Goal: Information Seeking & Learning: Learn about a topic

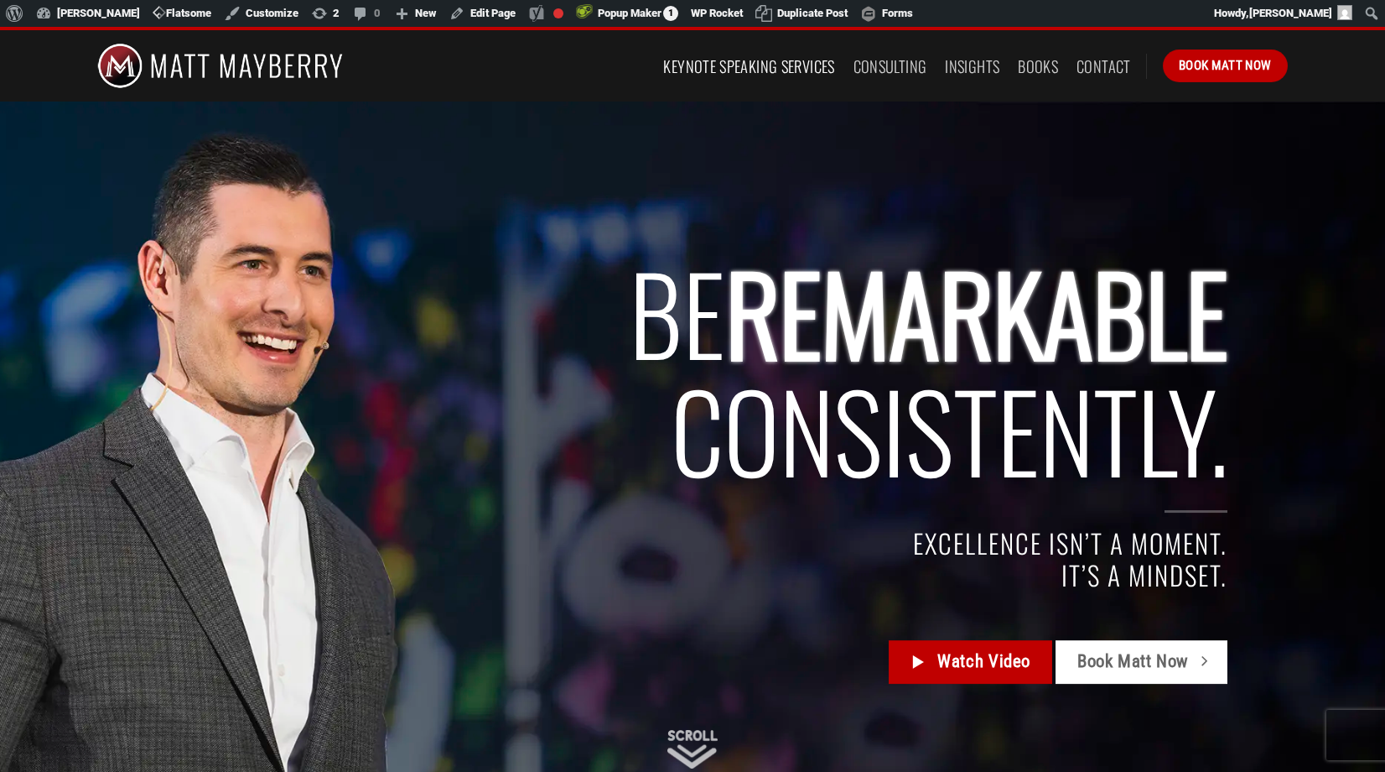
click at [720, 63] on link "Keynote Speaking Services" at bounding box center [748, 66] width 171 height 30
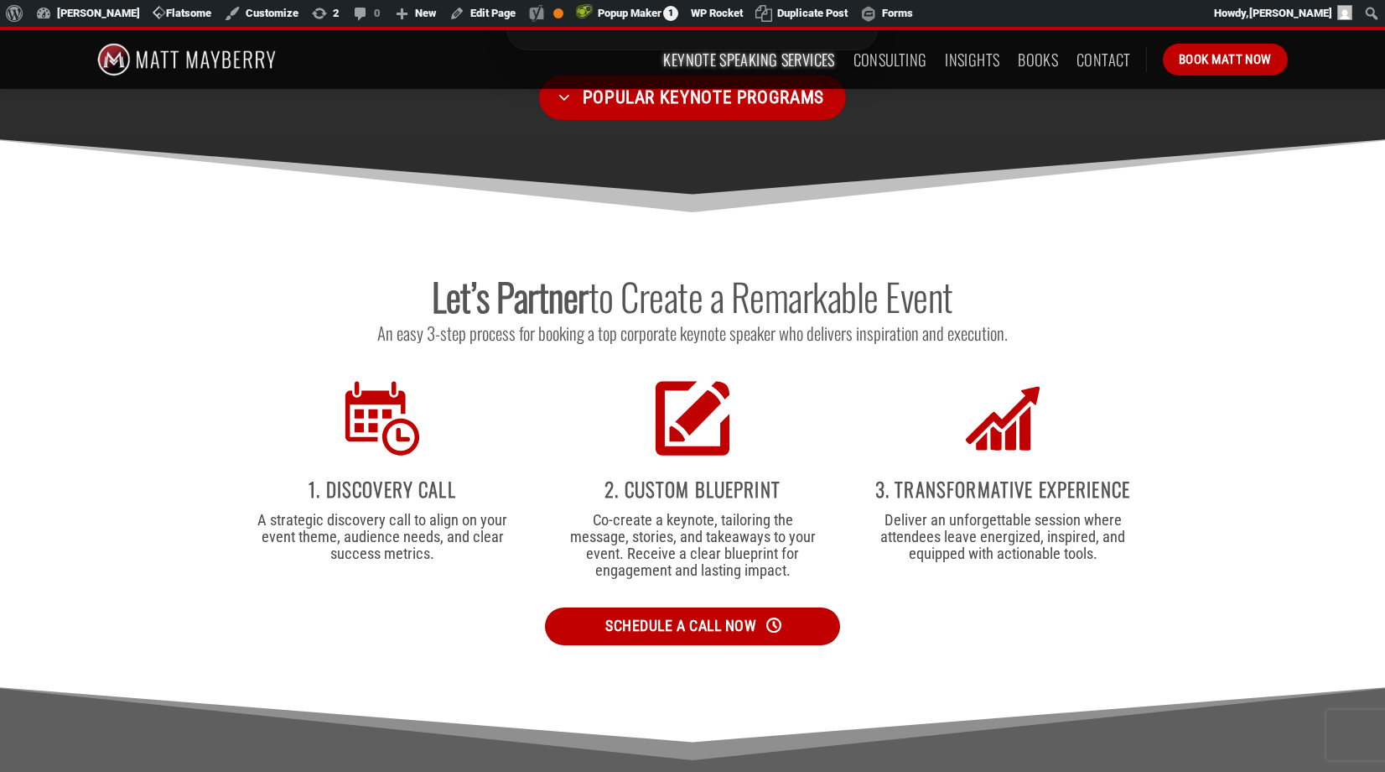
scroll to position [3463, 0]
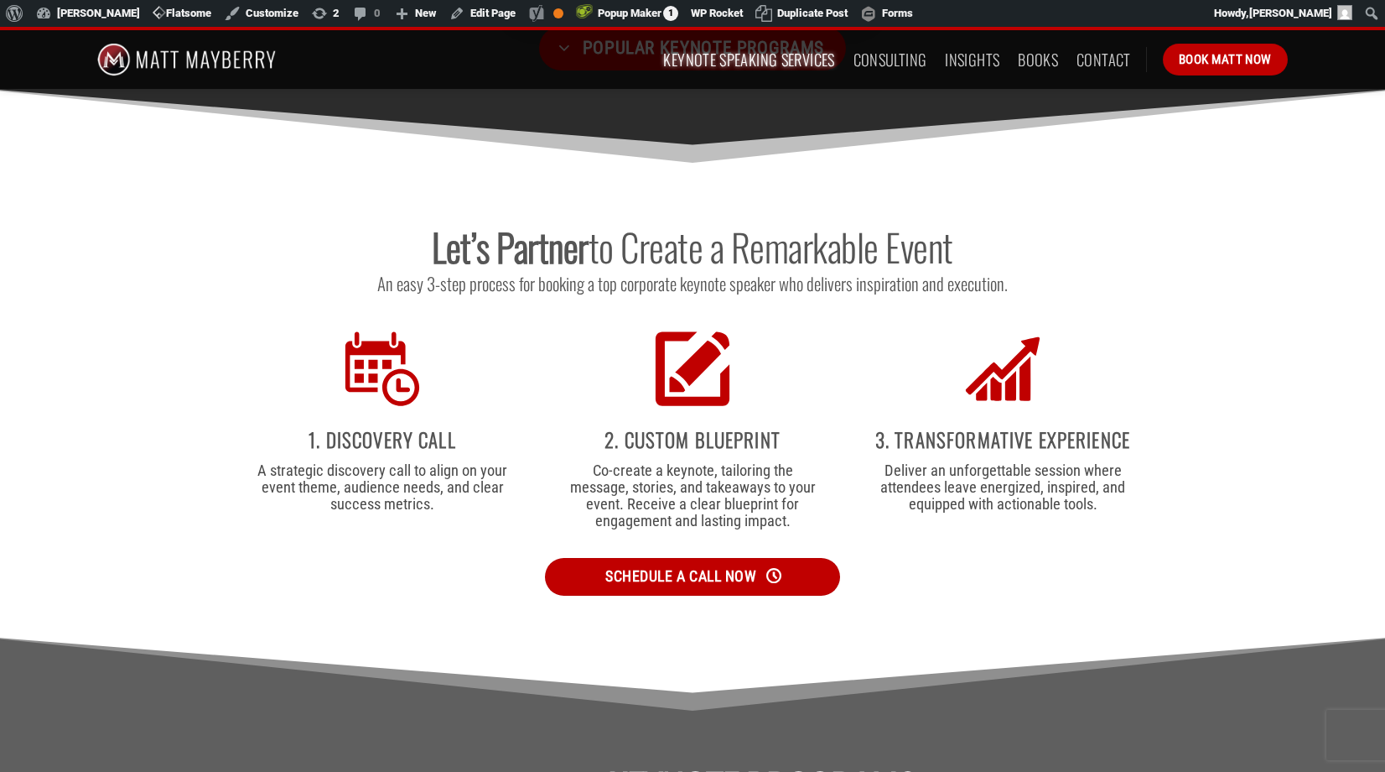
click at [616, 222] on h2 "Let’s Partner to Create a Remarkable Event" at bounding box center [692, 246] width 1191 height 49
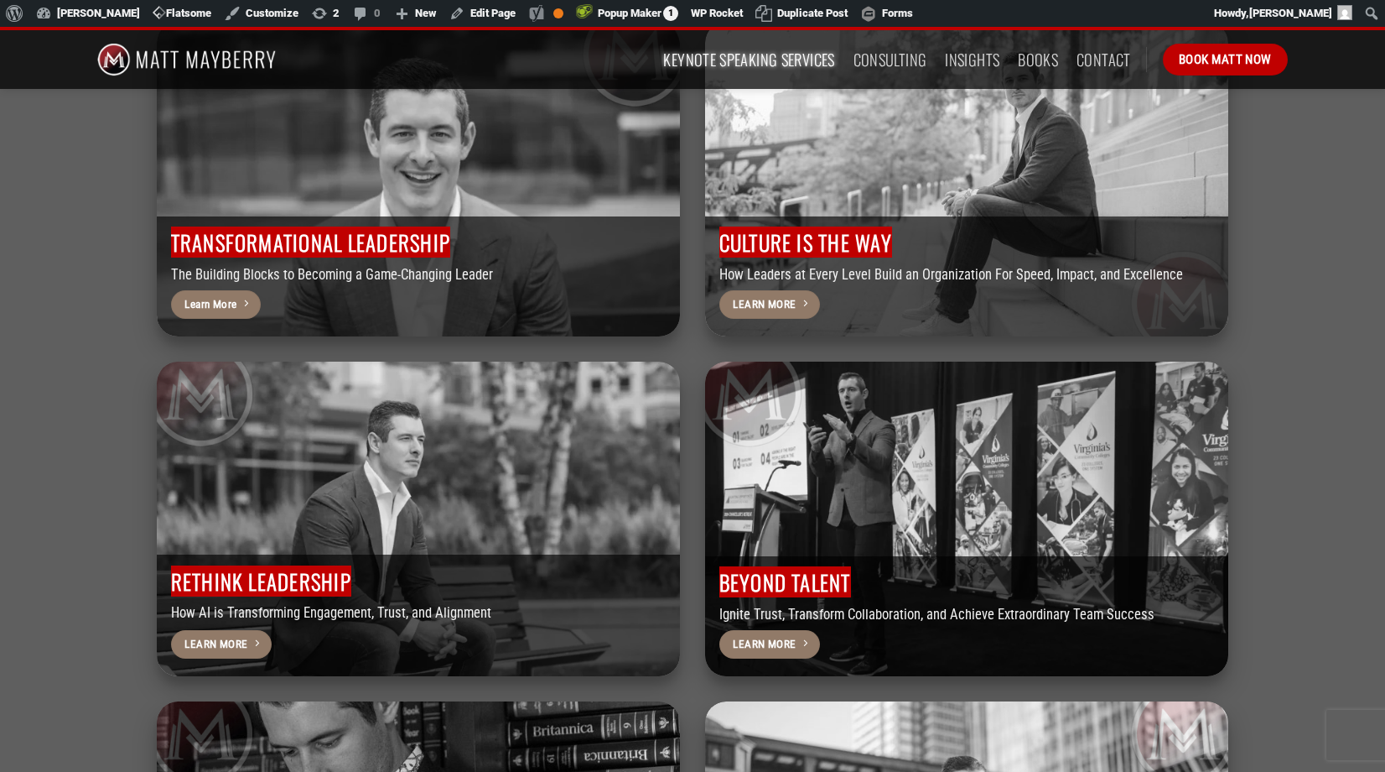
scroll to position [4370, 0]
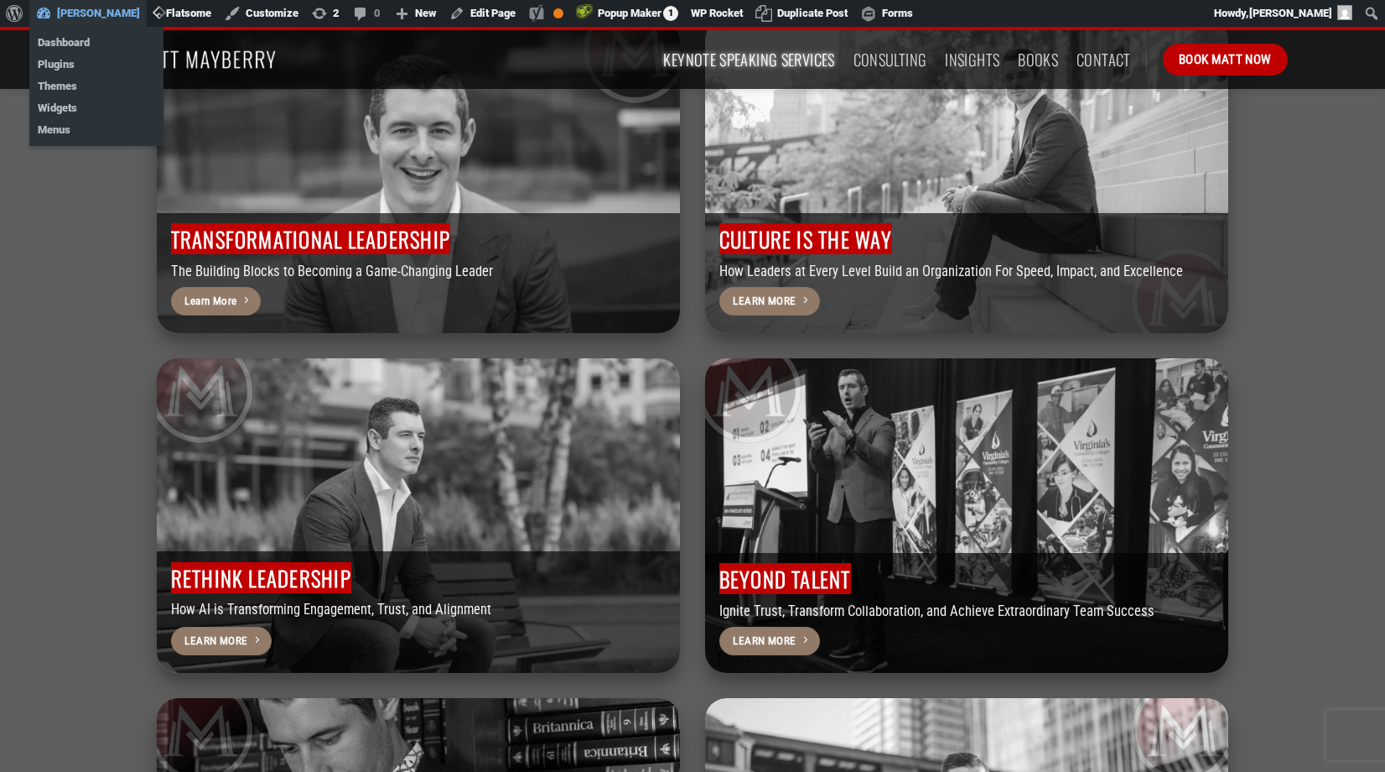
click at [76, 15] on link "[PERSON_NAME]" at bounding box center [87, 13] width 117 height 27
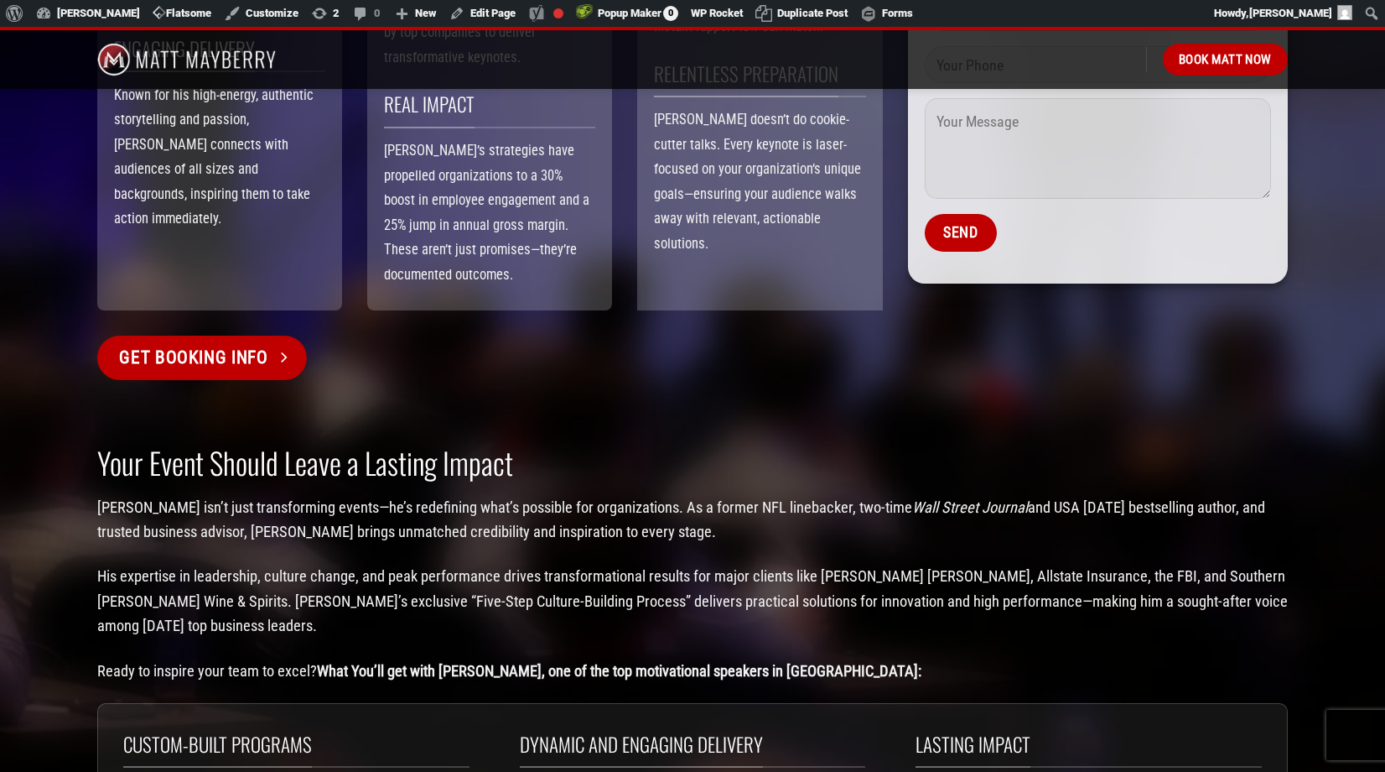
scroll to position [1921, 0]
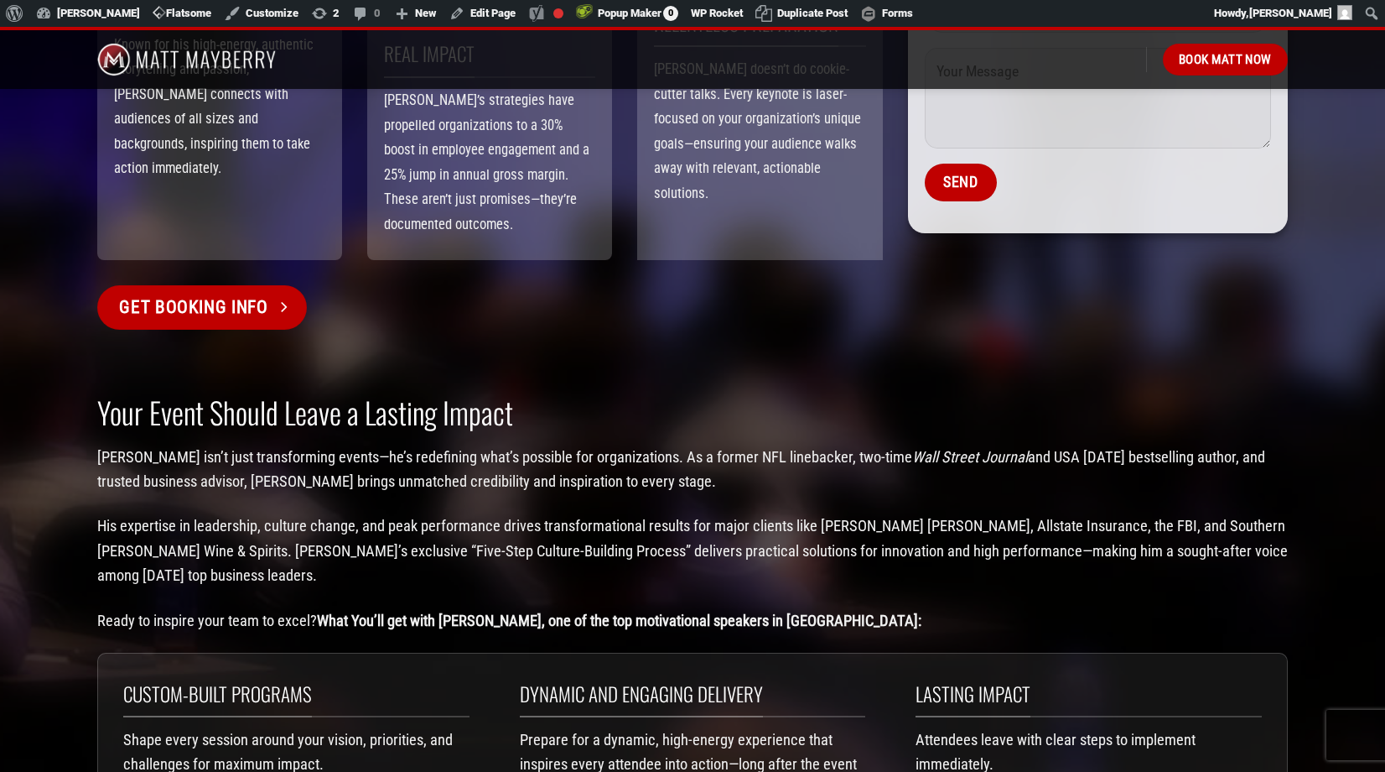
click at [369, 393] on strong "Your Event Should Leave a Lasting Impact" at bounding box center [305, 412] width 416 height 44
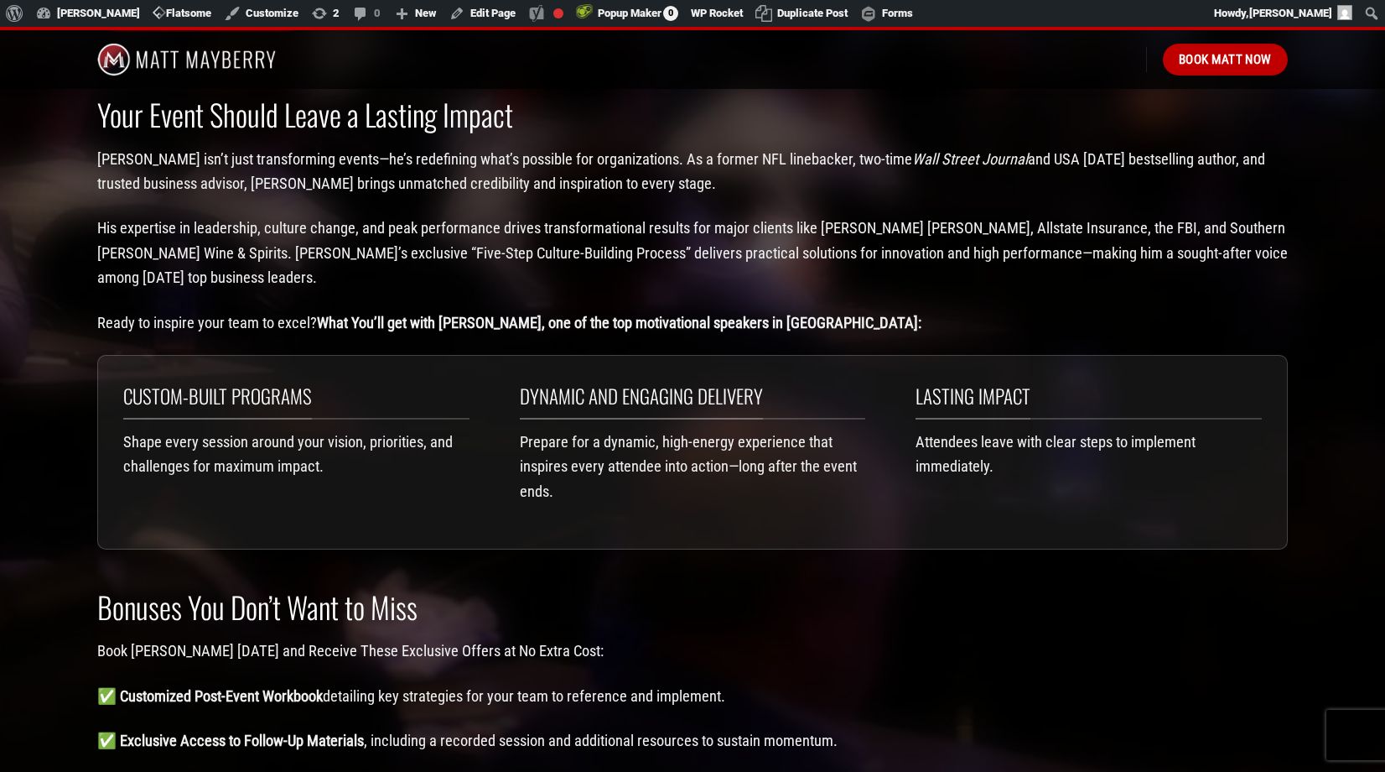
scroll to position [1803, 0]
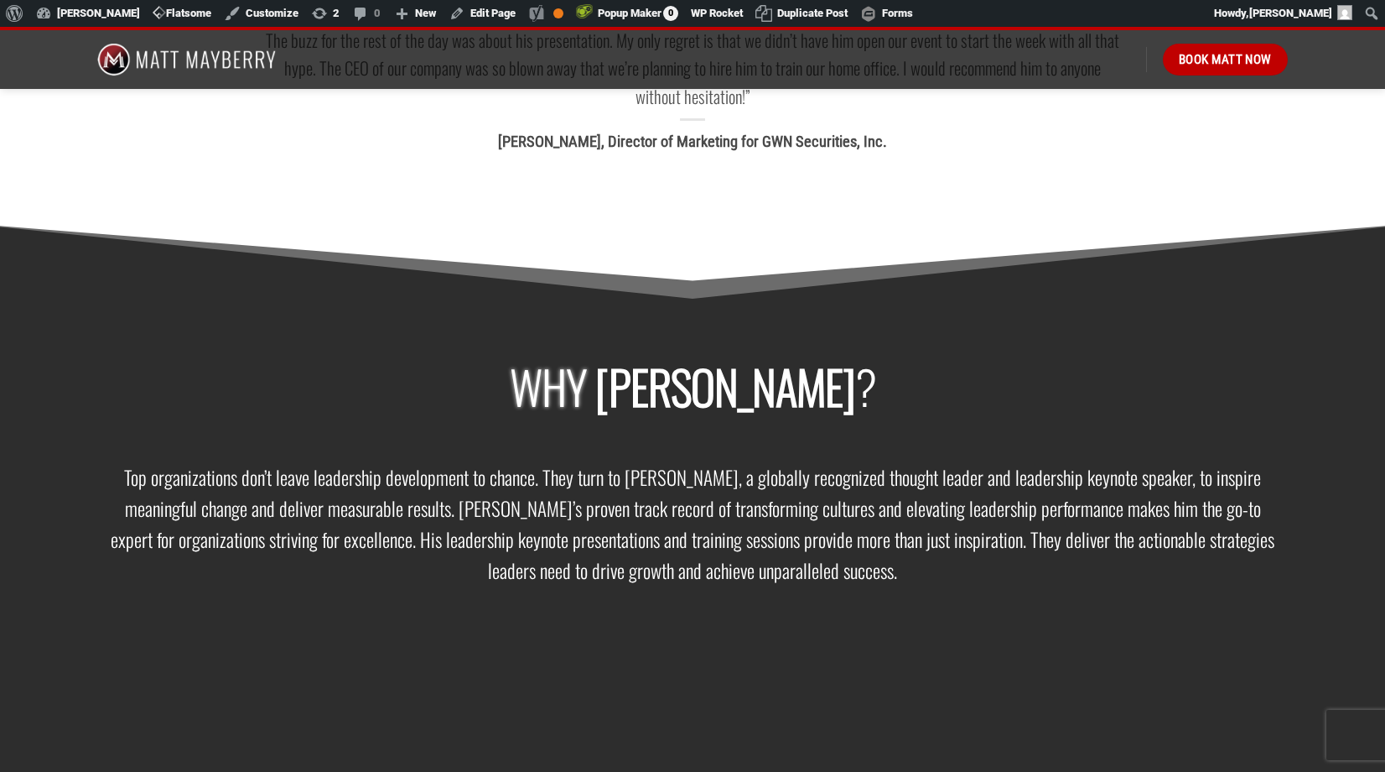
scroll to position [2223, 0]
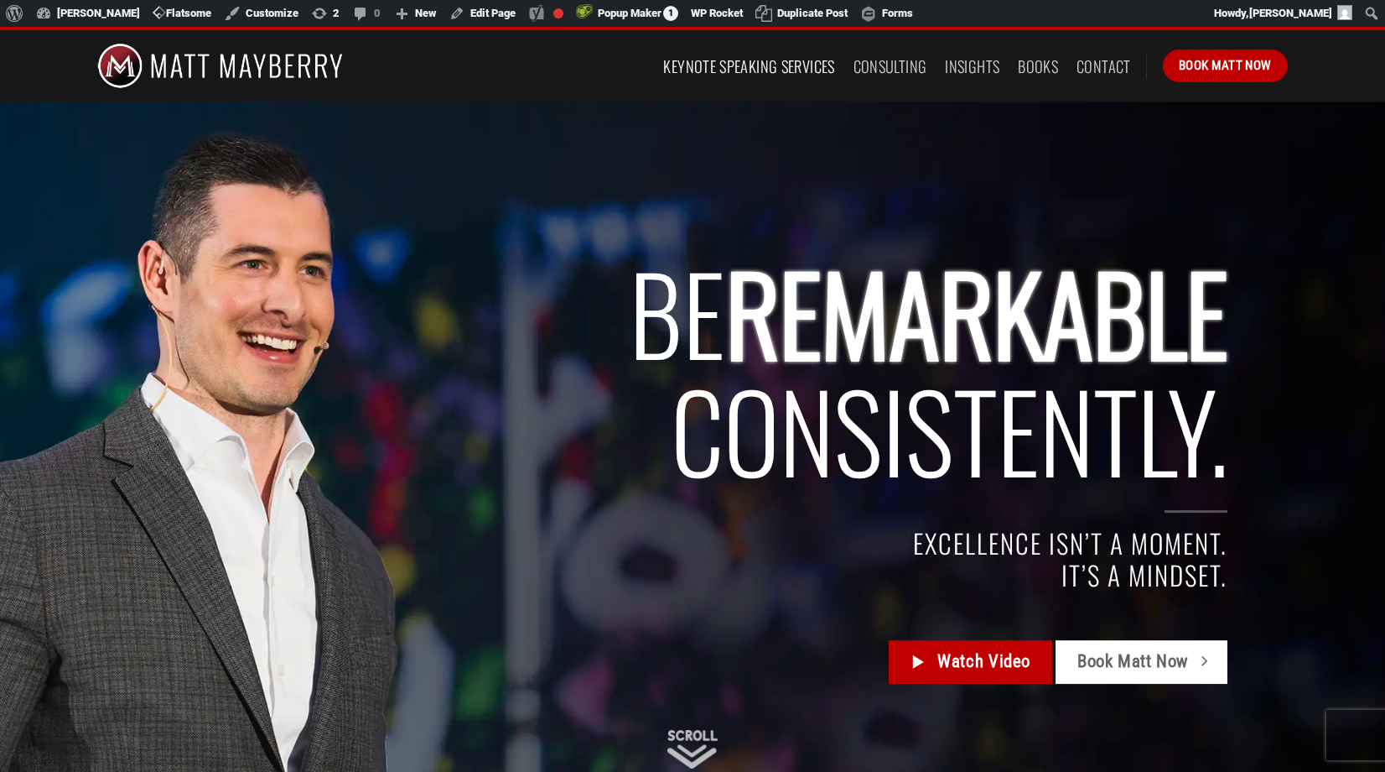
click at [744, 60] on link "Keynote Speaking Services" at bounding box center [748, 66] width 171 height 30
